Goal: Download file/media

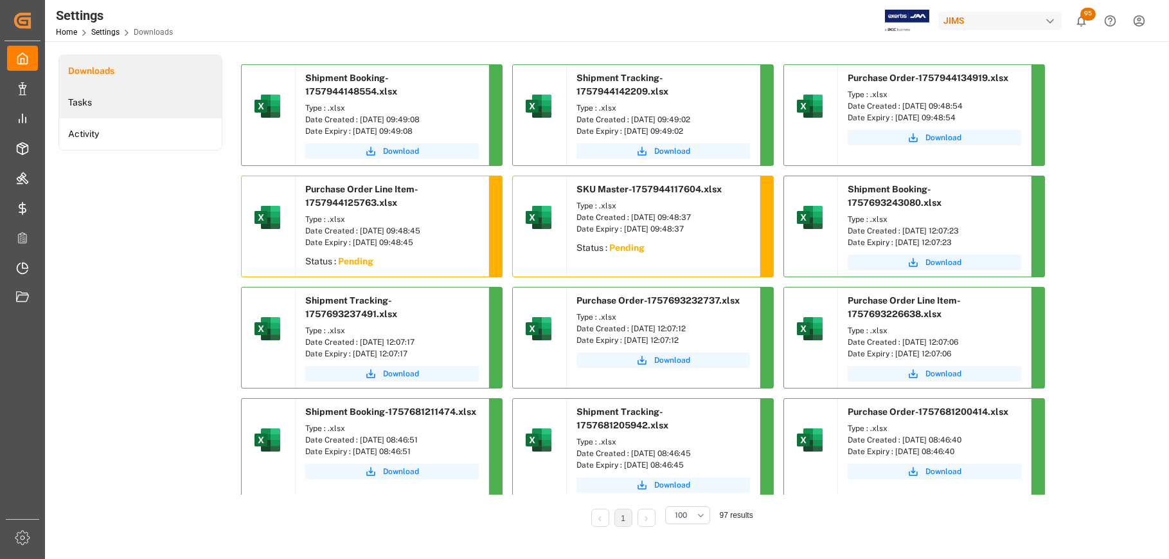
click at [131, 100] on li "Tasks" at bounding box center [140, 103] width 163 height 32
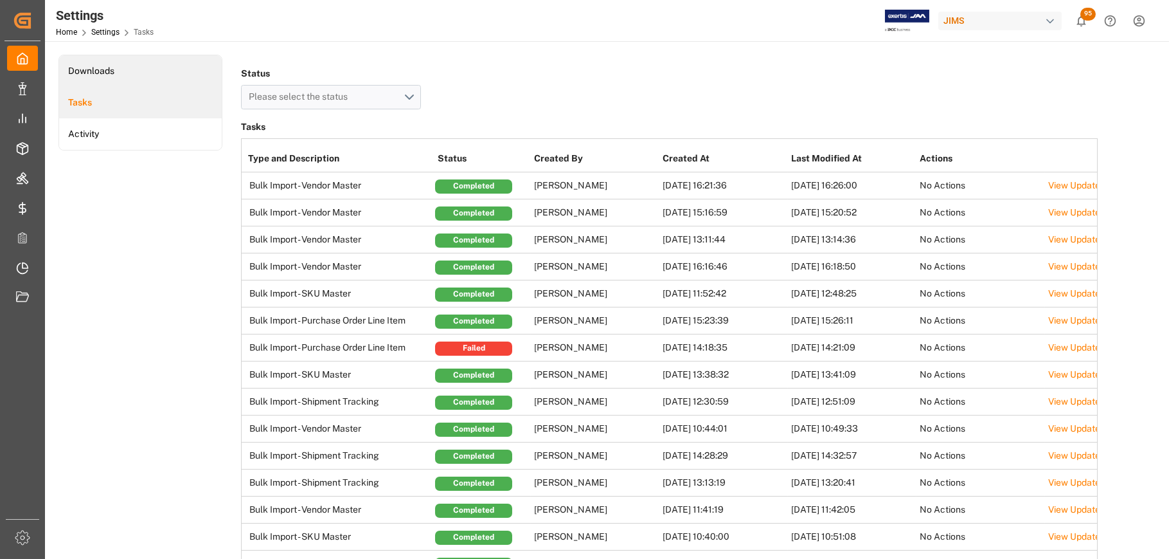
click at [98, 69] on li "Downloads" at bounding box center [140, 71] width 163 height 32
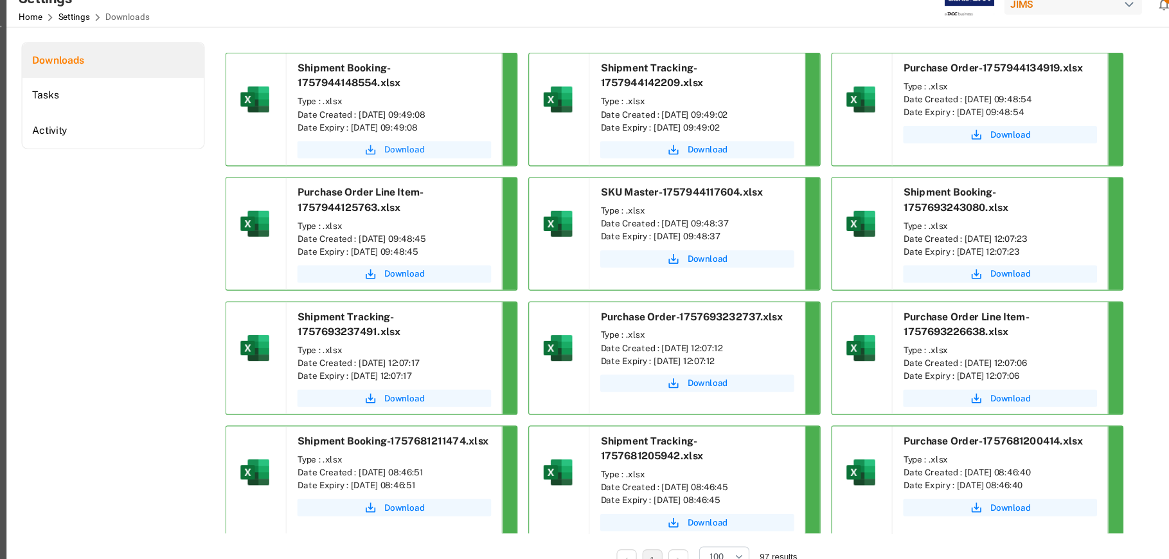
click at [412, 150] on span "Download" at bounding box center [401, 151] width 36 height 12
click at [679, 148] on span "Download" at bounding box center [672, 151] width 36 height 12
click at [948, 136] on span "Download" at bounding box center [944, 138] width 36 height 12
click at [400, 264] on span "Download" at bounding box center [401, 263] width 36 height 12
click at [681, 249] on span "Download" at bounding box center [672, 249] width 36 height 12
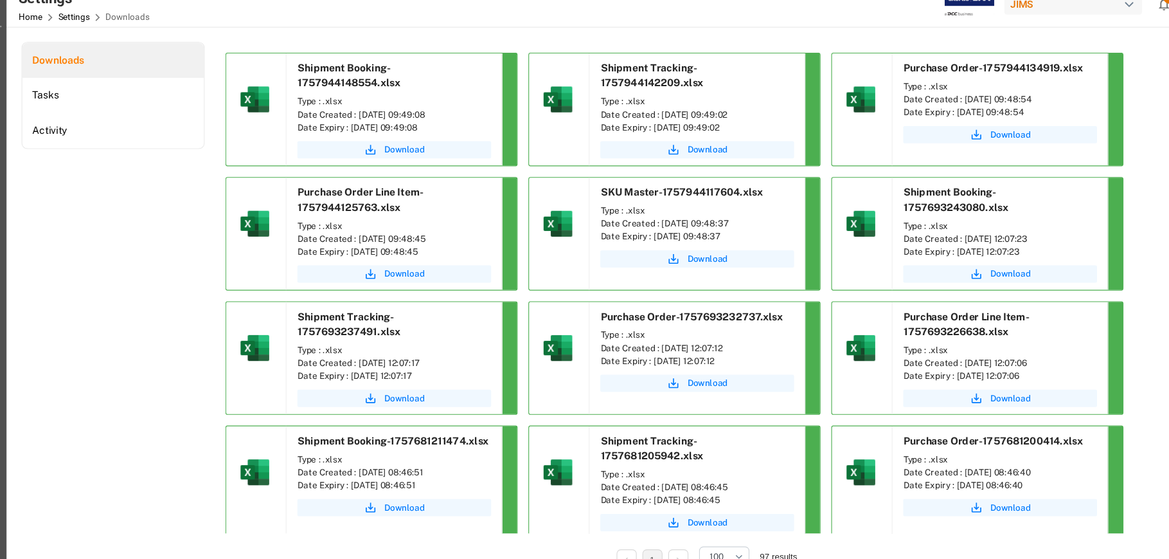
drag, startPoint x: 442, startPoint y: 118, endPoint x: 357, endPoint y: 122, distance: 84.9
click at [357, 122] on div "Date Created : [DATE] 09:49:08" at bounding box center [392, 120] width 174 height 12
copy div "[DATE] 09:49:08"
drag, startPoint x: 710, startPoint y: 118, endPoint x: 629, endPoint y: 118, distance: 80.4
click at [629, 118] on div "Date Created : [DATE] 09:49:02" at bounding box center [664, 120] width 174 height 12
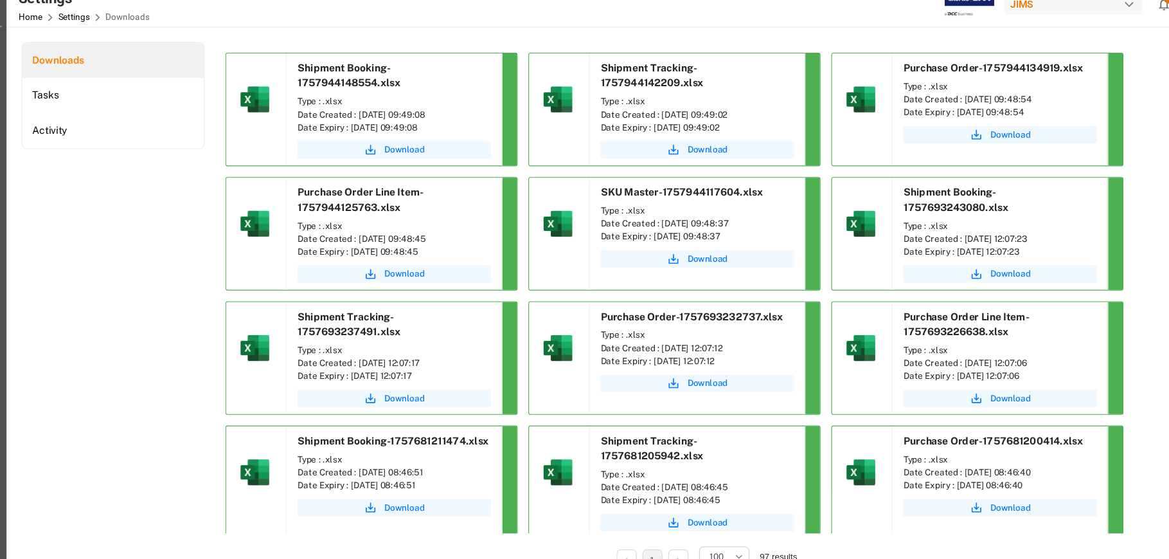
copy div "[DATE] 09:49:02"
drag, startPoint x: 983, startPoint y: 107, endPoint x: 900, endPoint y: 110, distance: 83.0
click at [900, 110] on div "Date Created : [DATE] 09:48:54" at bounding box center [935, 106] width 174 height 12
copy div "[DATE] 09:48:54"
drag, startPoint x: 440, startPoint y: 233, endPoint x: 357, endPoint y: 233, distance: 82.3
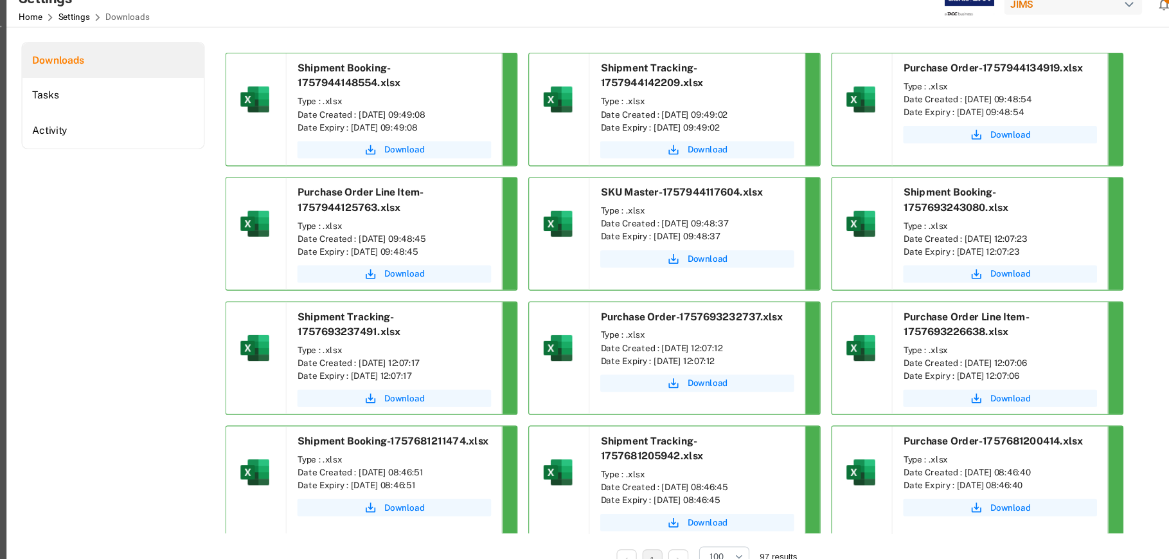
click at [357, 233] on div "Date Created : [DATE] 09:48:45" at bounding box center [392, 231] width 174 height 12
copy div "[DATE] 09:48:45"
